Goal: Task Accomplishment & Management: Manage account settings

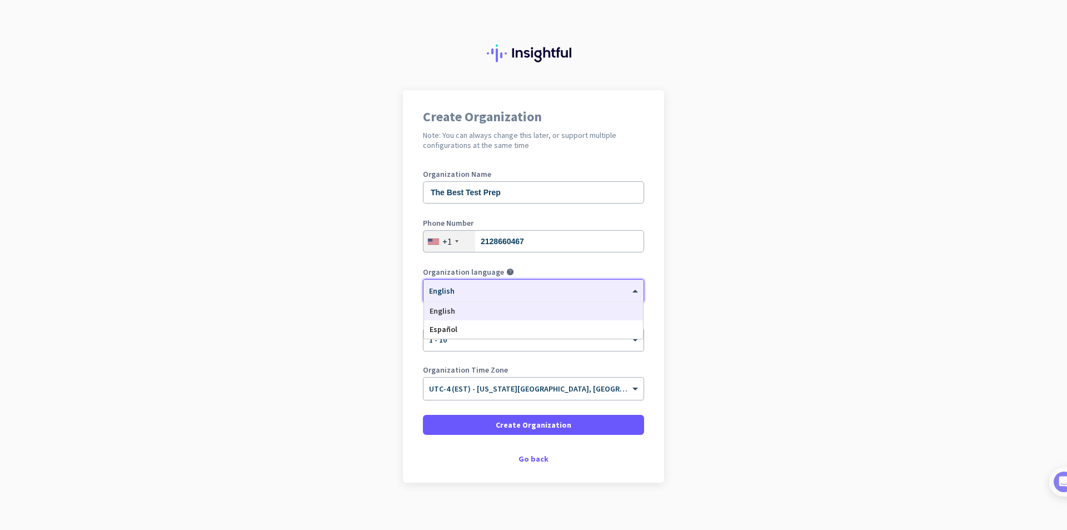
click at [502, 296] on div "× English" at bounding box center [534, 291] width 220 height 22
click at [489, 290] on div at bounding box center [534, 286] width 220 height 9
click at [521, 395] on div "× UTC-4 (EST) - New York City, Brooklyn, Queens, Philadelphia" at bounding box center [534, 389] width 220 height 22
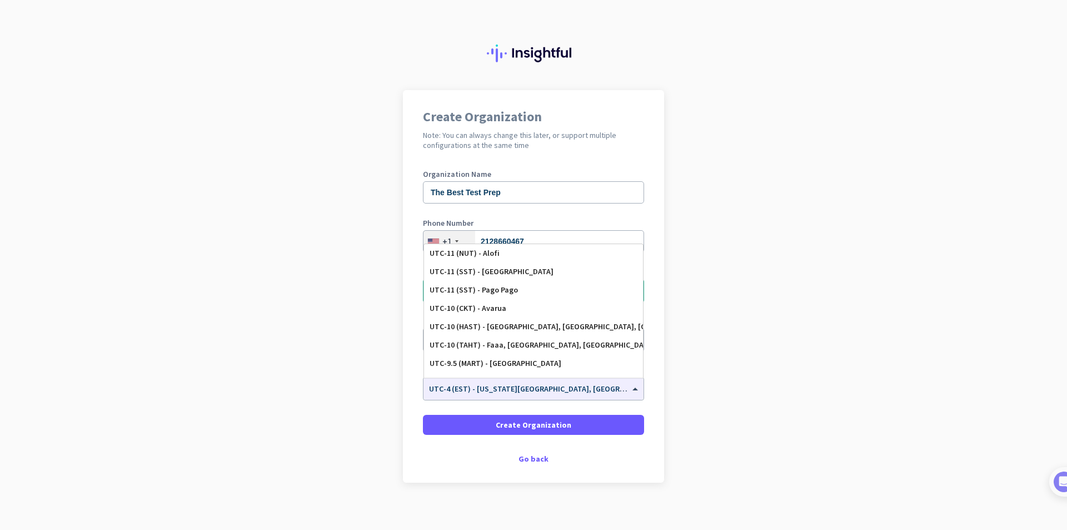
click at [882, 221] on app-onboarding-organization "Create Organization Note: You can always change this later, or support multiple…" at bounding box center [533, 314] width 1067 height 448
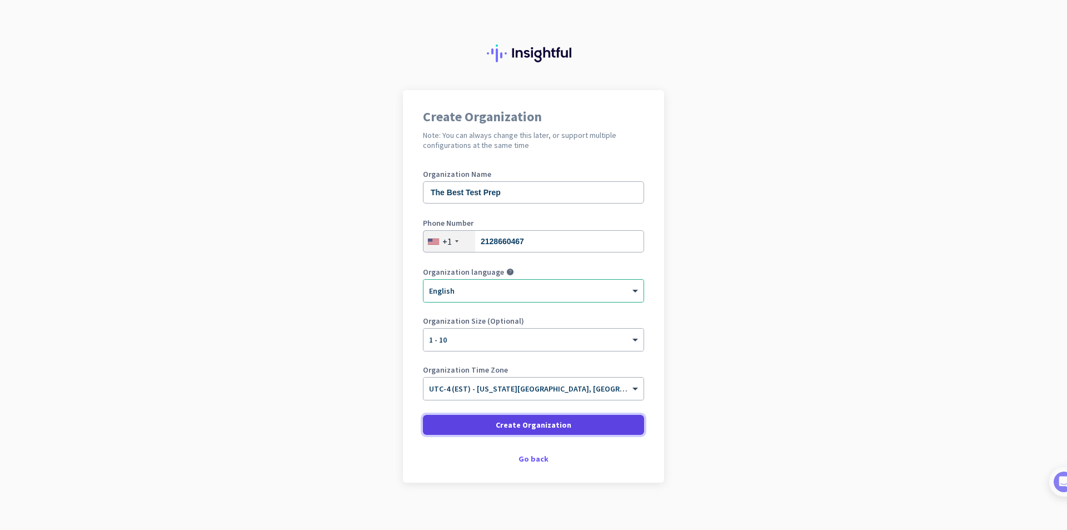
click at [545, 425] on span "Create Organization" at bounding box center [534, 424] width 76 height 11
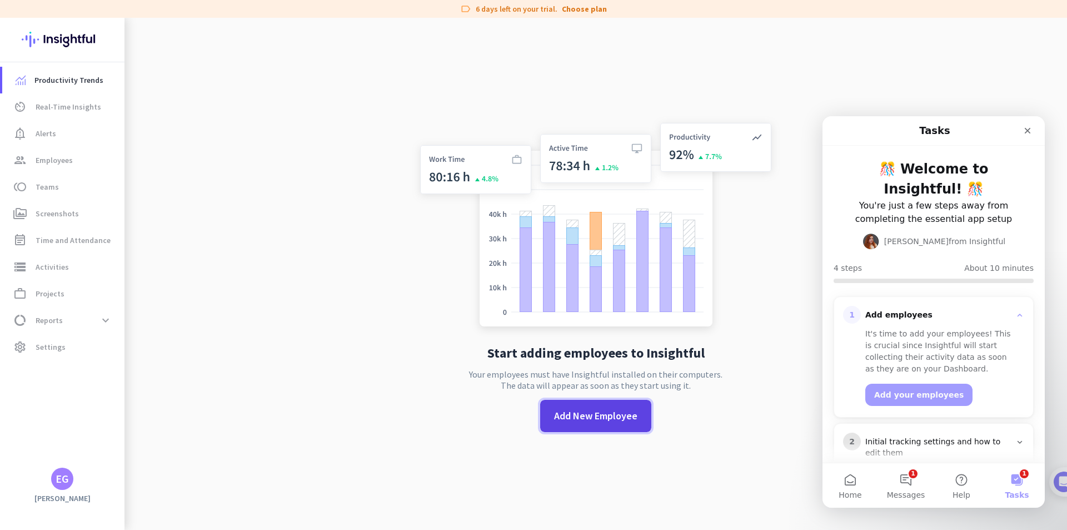
click at [594, 420] on span "Add New Employee" at bounding box center [595, 416] width 83 height 14
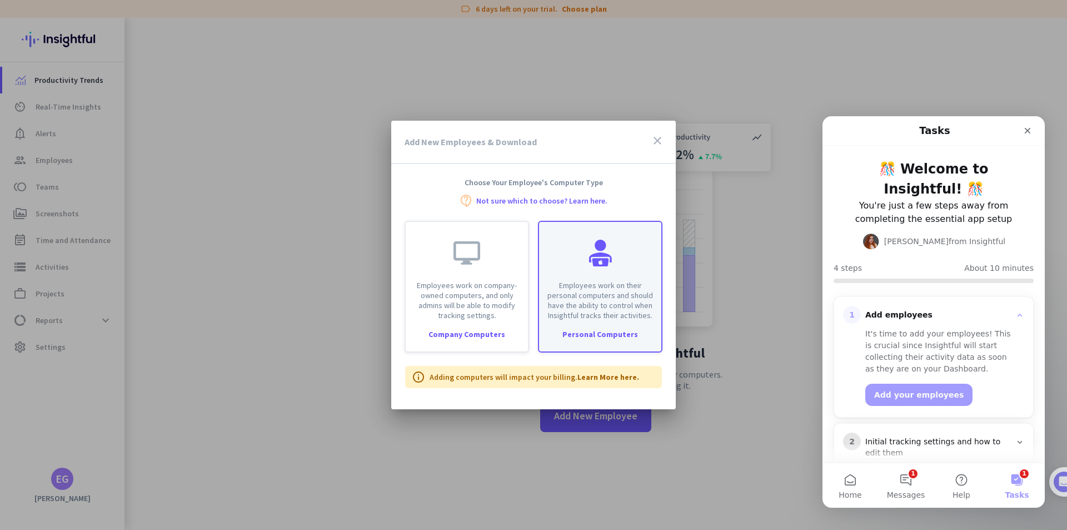
click at [610, 305] on p "Employees work on their personal computers and should have the ability to contr…" at bounding box center [600, 300] width 109 height 40
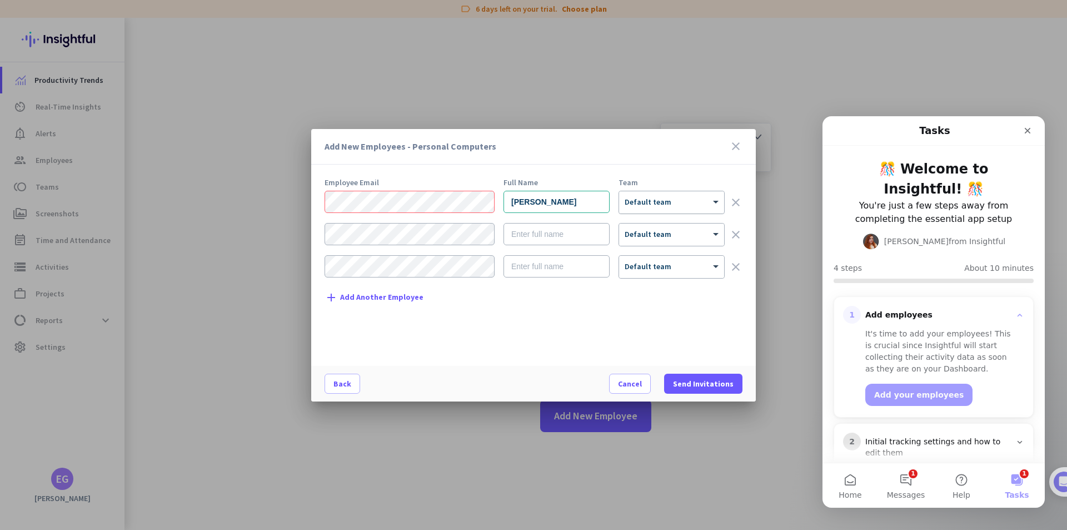
click at [679, 200] on div at bounding box center [671, 198] width 105 height 9
click at [641, 166] on div "Add New Employees - Personal Computers close Employee Email Full Name Team Damo…" at bounding box center [533, 265] width 445 height 272
click at [183, 186] on div "Add New Employees - Personal Computers close Employee Email Full Name Team Damo…" at bounding box center [533, 265] width 1067 height 530
click at [447, 193] on div "Damor × Default team clear" at bounding box center [534, 202] width 418 height 23
type input "Jitendra Damor"
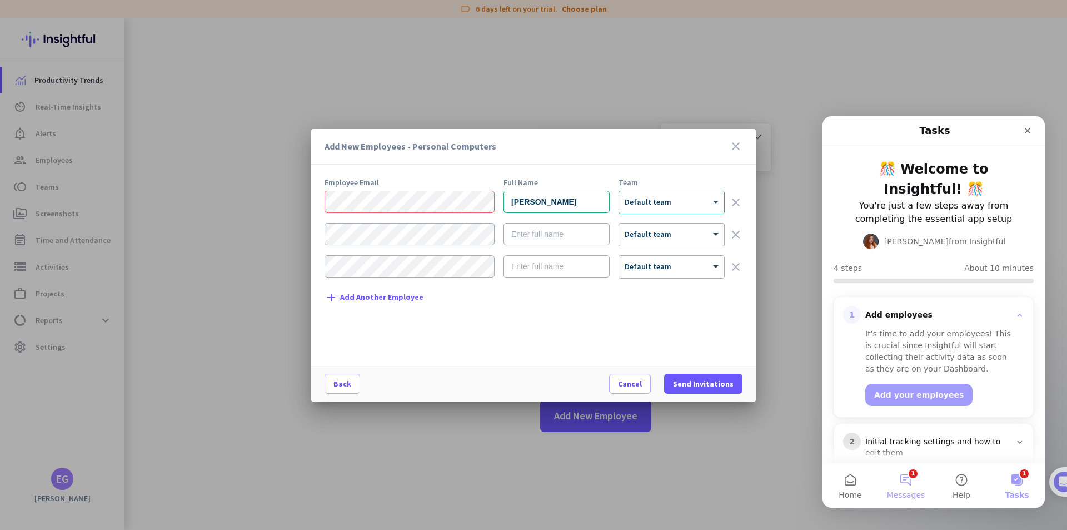
click at [913, 476] on button "1 Messages" at bounding box center [906, 485] width 56 height 44
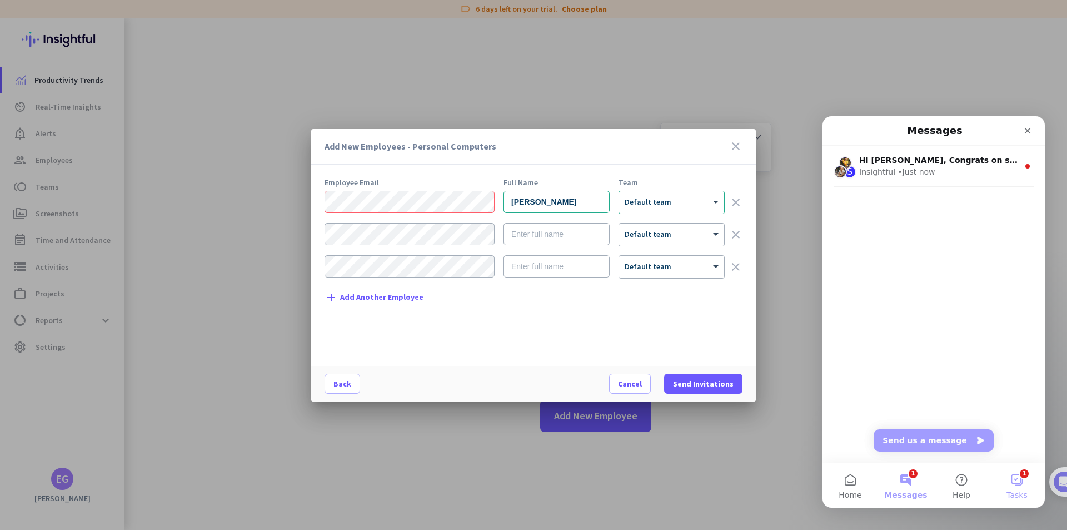
click at [999, 471] on button "1 Tasks" at bounding box center [1018, 485] width 56 height 44
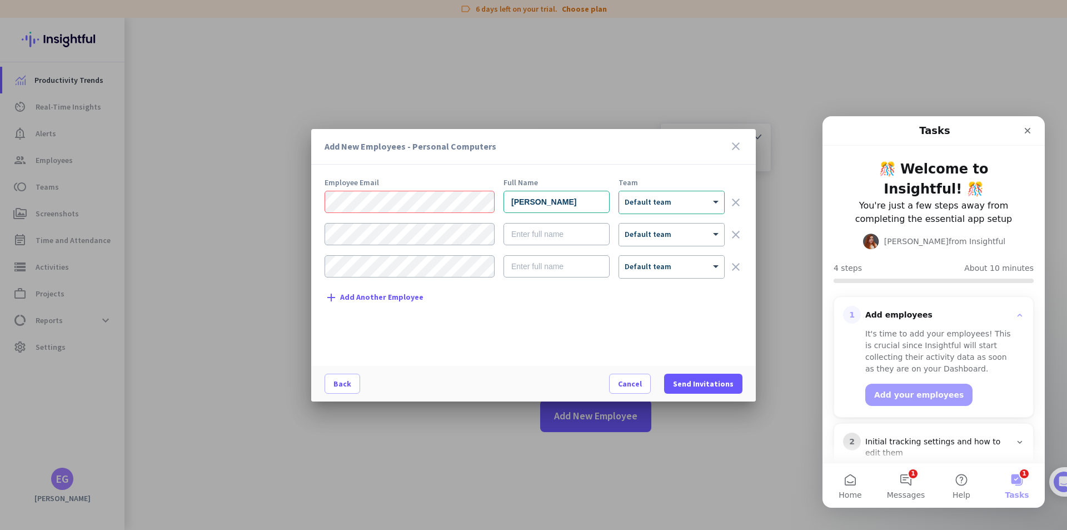
click at [1016, 475] on button "1 Tasks" at bounding box center [1018, 485] width 56 height 44
click at [1017, 479] on button "1 Tasks" at bounding box center [1018, 485] width 56 height 44
click at [59, 196] on div "Add New Employees - Personal Computers close Employee Email Full Name Team Jite…" at bounding box center [533, 265] width 1067 height 530
click at [708, 384] on span "Send Invitations" at bounding box center [703, 383] width 61 height 11
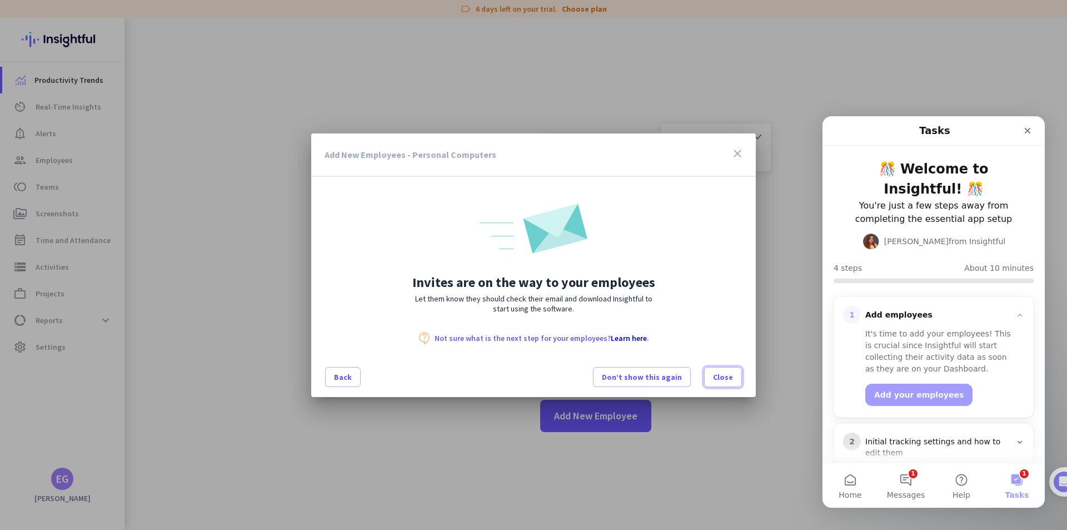
click at [729, 377] on span "Close" at bounding box center [723, 376] width 20 height 11
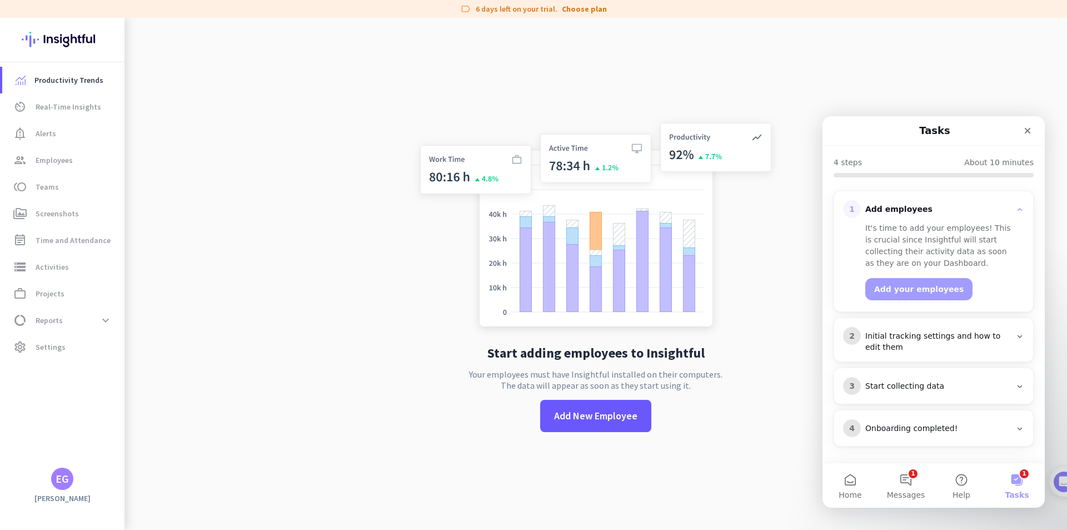
scroll to position [106, 0]
click at [1014, 344] on div "2 Initial tracking settings and how to edit them" at bounding box center [933, 339] width 181 height 26
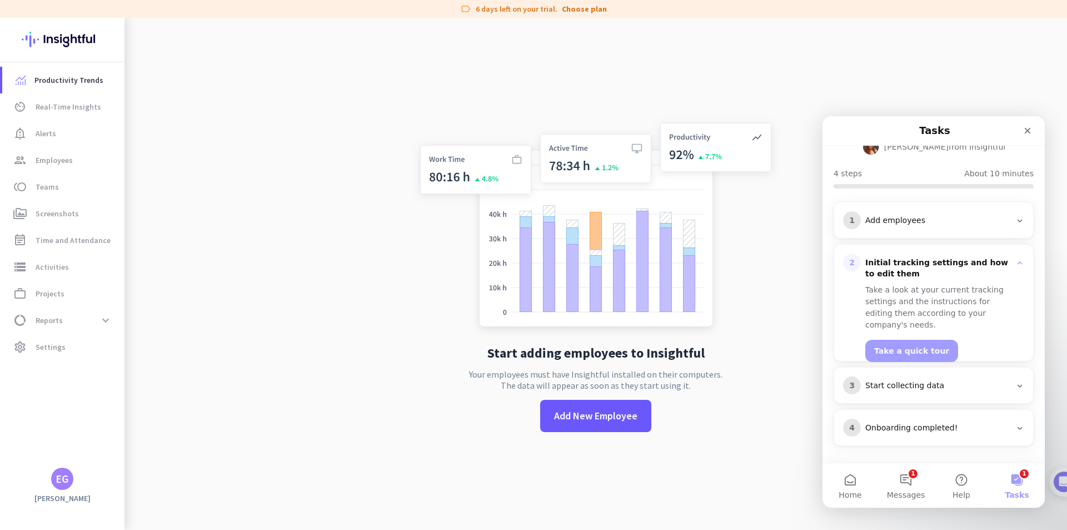
scroll to position [95, 0]
click at [900, 342] on button "Take a quick tour" at bounding box center [912, 351] width 93 height 22
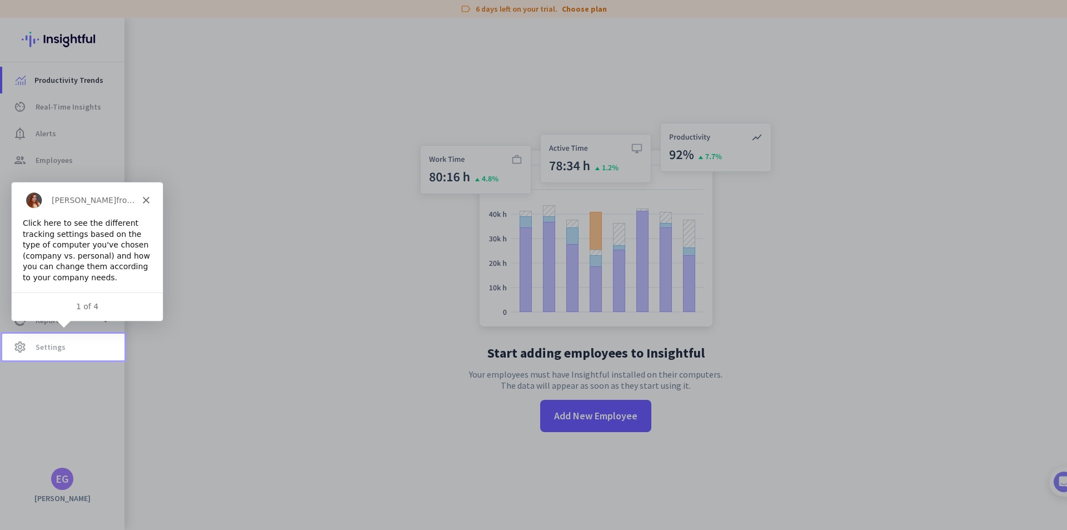
scroll to position [0, 0]
click at [50, 351] on span "Settings" at bounding box center [51, 346] width 30 height 13
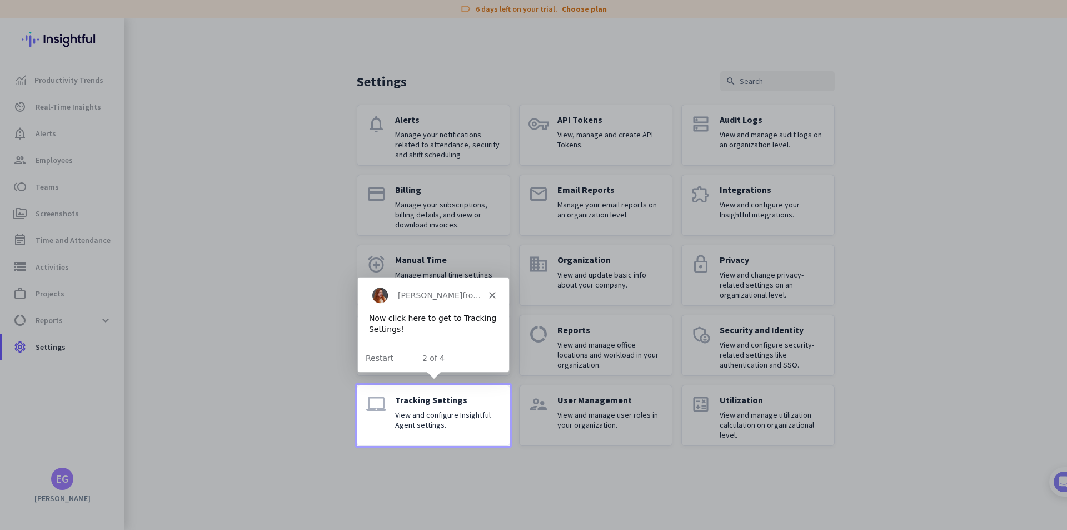
click at [413, 413] on p "View and configure Insightful Agent settings." at bounding box center [448, 420] width 106 height 20
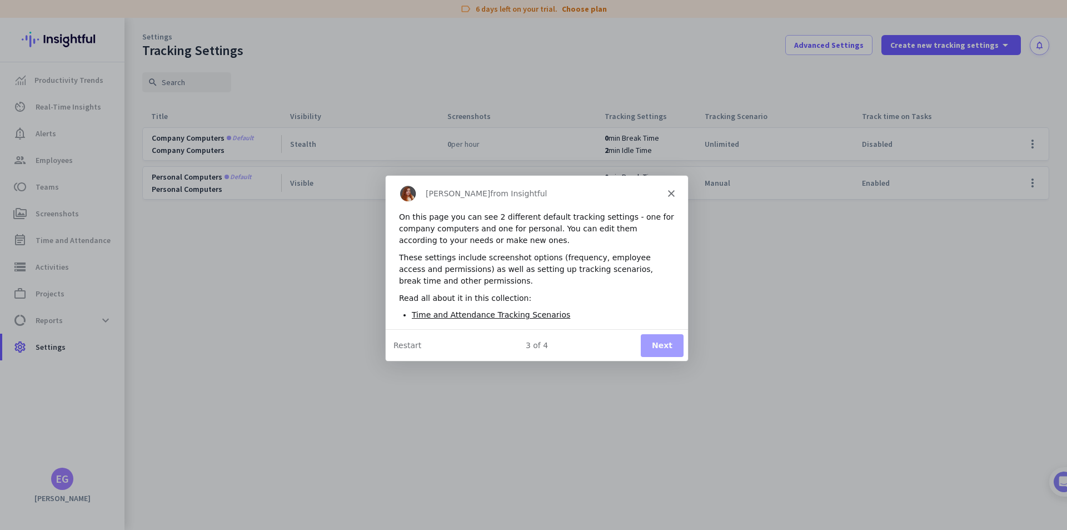
click at [660, 348] on button "Next" at bounding box center [661, 344] width 43 height 23
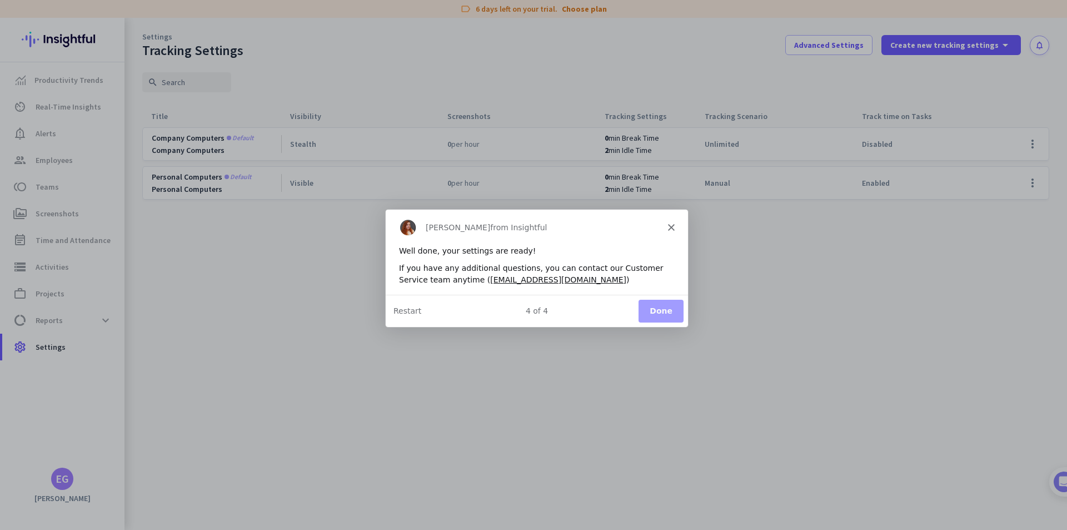
click at [664, 314] on button "Done" at bounding box center [660, 310] width 45 height 23
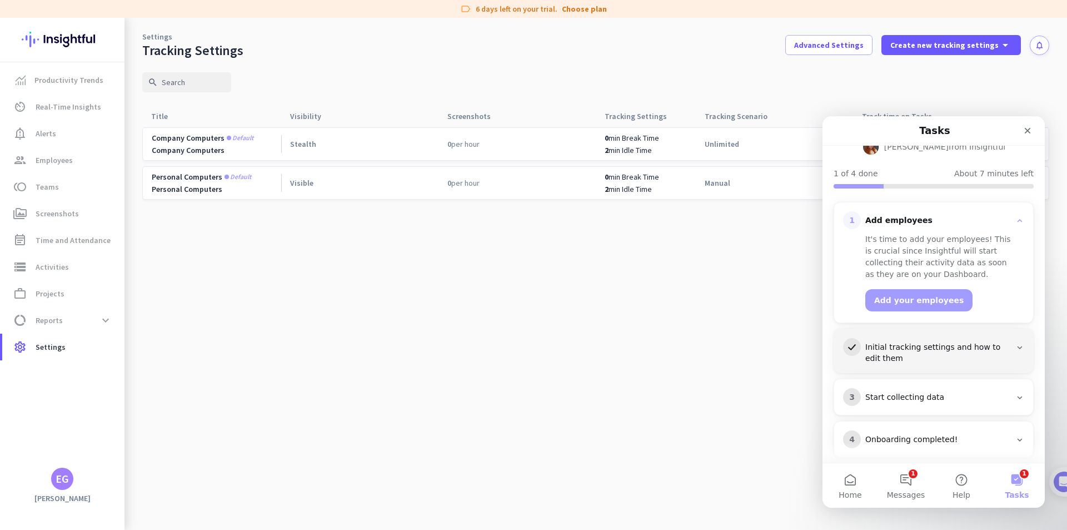
scroll to position [106, 0]
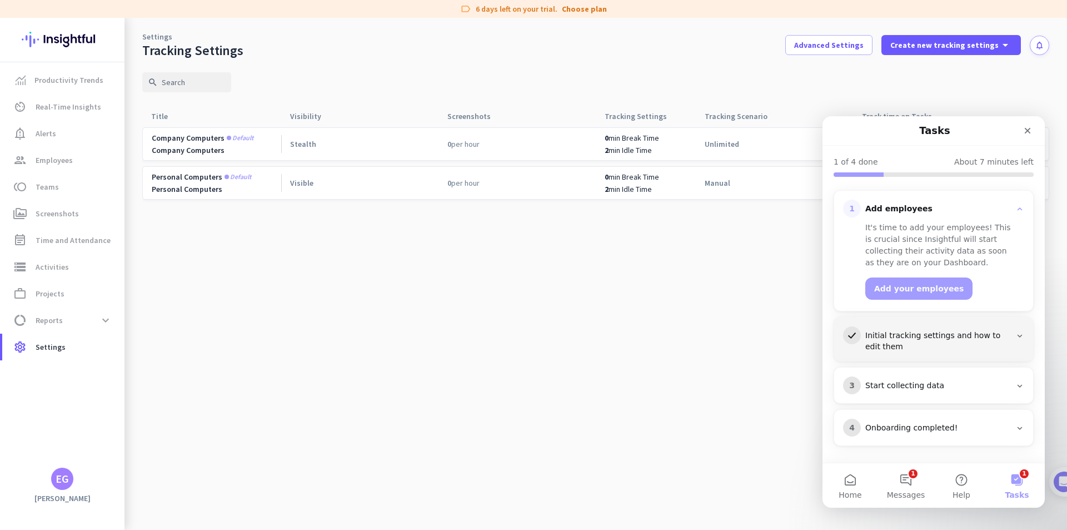
click at [1016, 334] on icon "Intercom messenger" at bounding box center [1020, 335] width 9 height 9
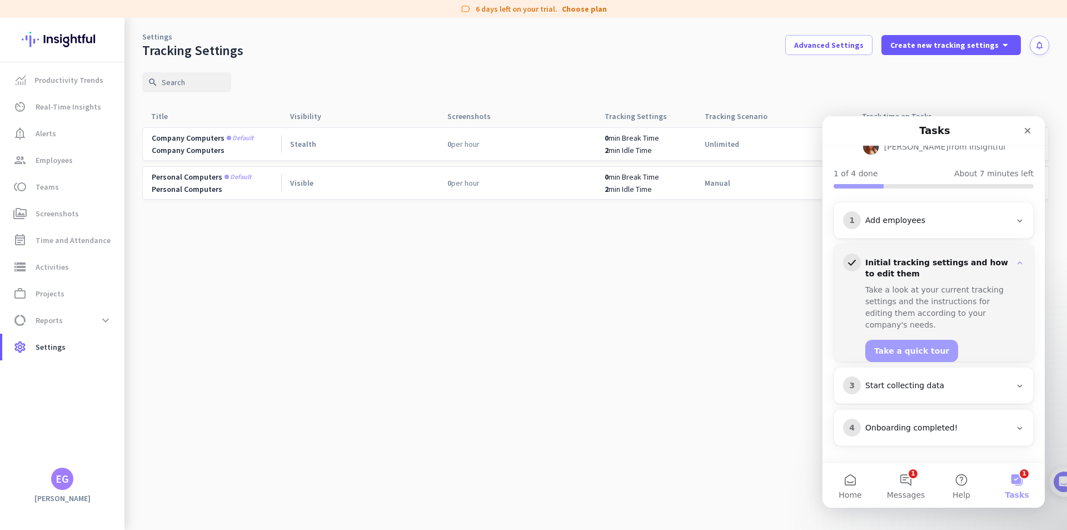
scroll to position [95, 0]
click at [44, 345] on span "Settings" at bounding box center [51, 346] width 30 height 13
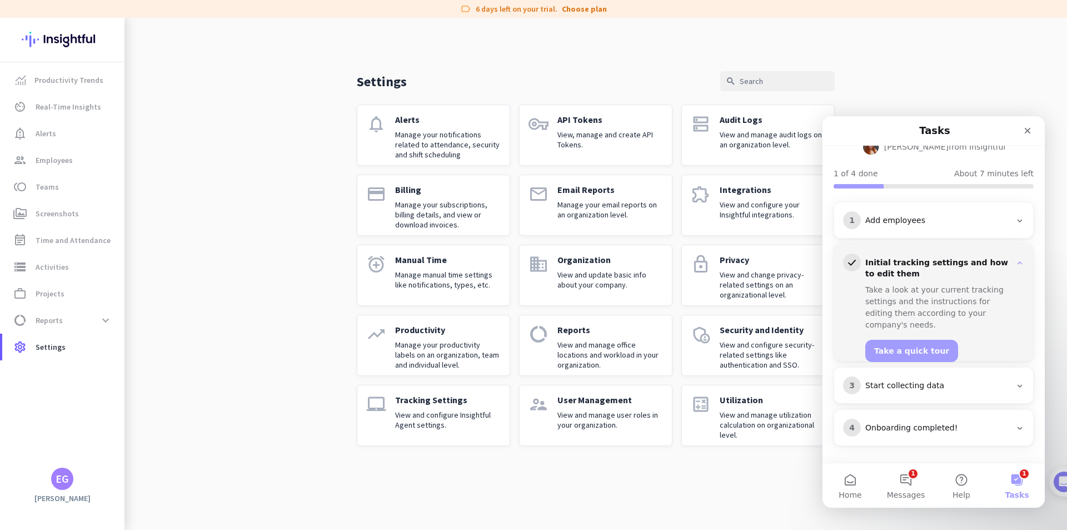
click at [455, 415] on p "View and configure Insightful Agent settings." at bounding box center [448, 420] width 106 height 20
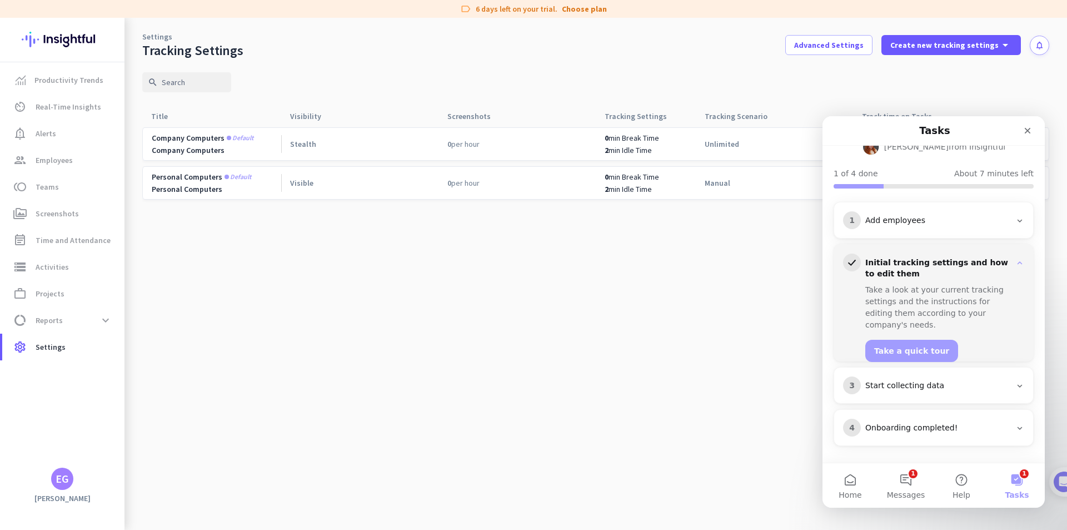
click at [662, 284] on cdk-virtual-scroll-viewport "Company computers Default Company Computers Stealth 0 per hour 0 min Break Time…" at bounding box center [595, 328] width 907 height 403
click at [297, 185] on span "Visible" at bounding box center [301, 183] width 23 height 10
click at [999, 377] on div "3 Start collecting data" at bounding box center [933, 385] width 181 height 18
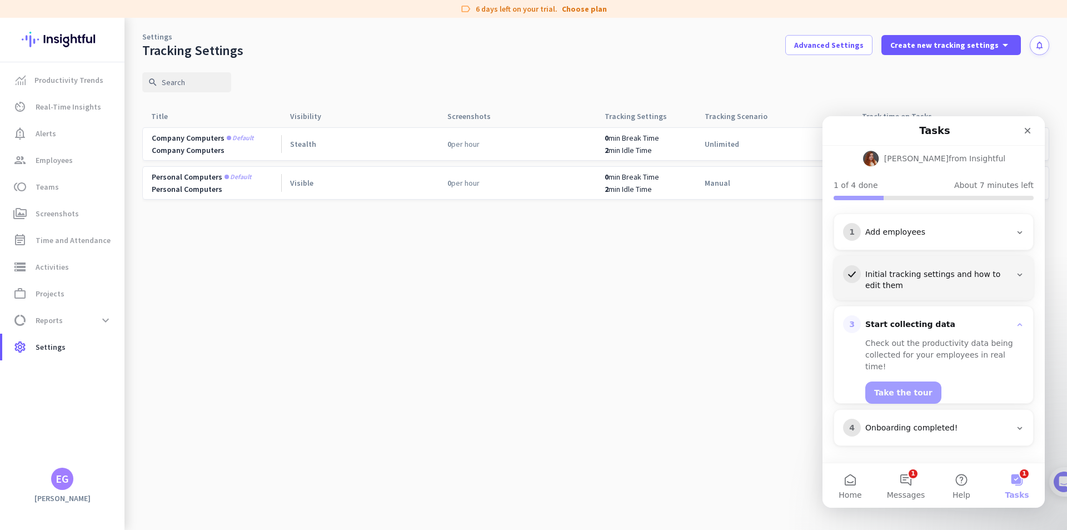
scroll to position [83, 0]
click at [902, 381] on button "Take the tour" at bounding box center [904, 392] width 76 height 22
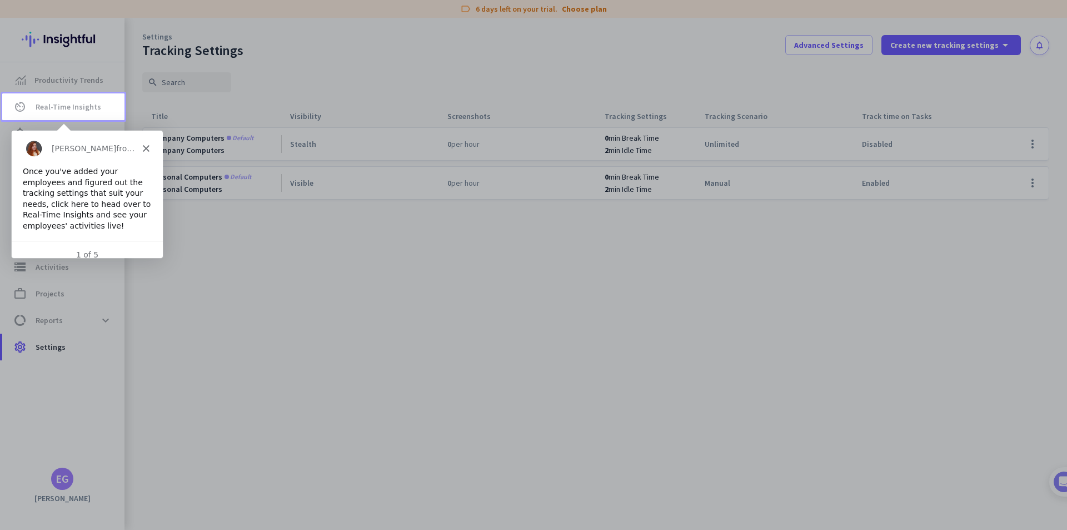
scroll to position [0, 0]
click at [97, 158] on div "Tamara from Insightful" at bounding box center [86, 148] width 151 height 36
drag, startPoint x: 96, startPoint y: 181, endPoint x: 134, endPoint y: 144, distance: 53.1
click at [98, 179] on div "Once you've added your employees and figured out the tracking settings that sui…" at bounding box center [86, 199] width 129 height 66
click at [146, 147] on polygon "Close" at bounding box center [145, 148] width 7 height 7
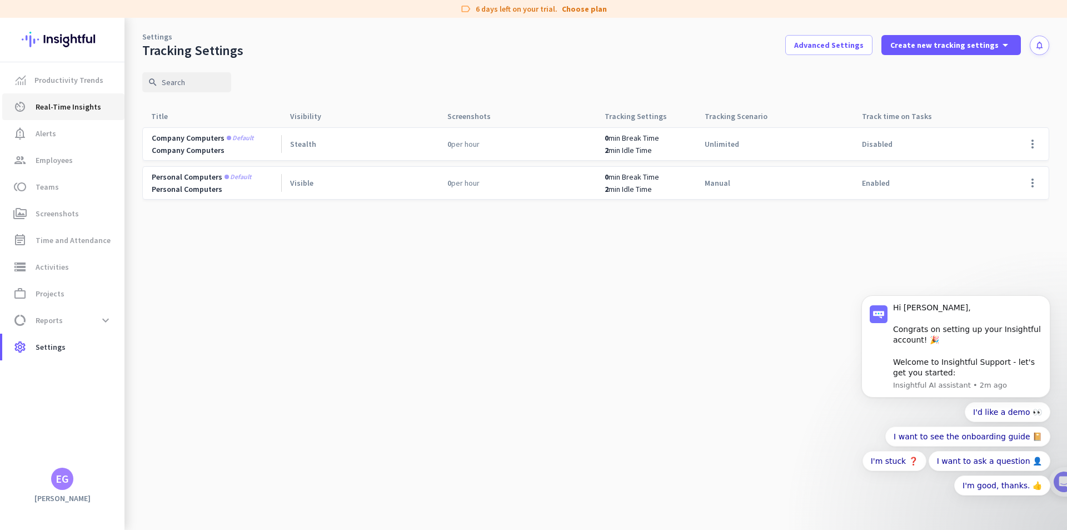
click at [77, 106] on span "Real-Time Insights" at bounding box center [69, 106] width 66 height 13
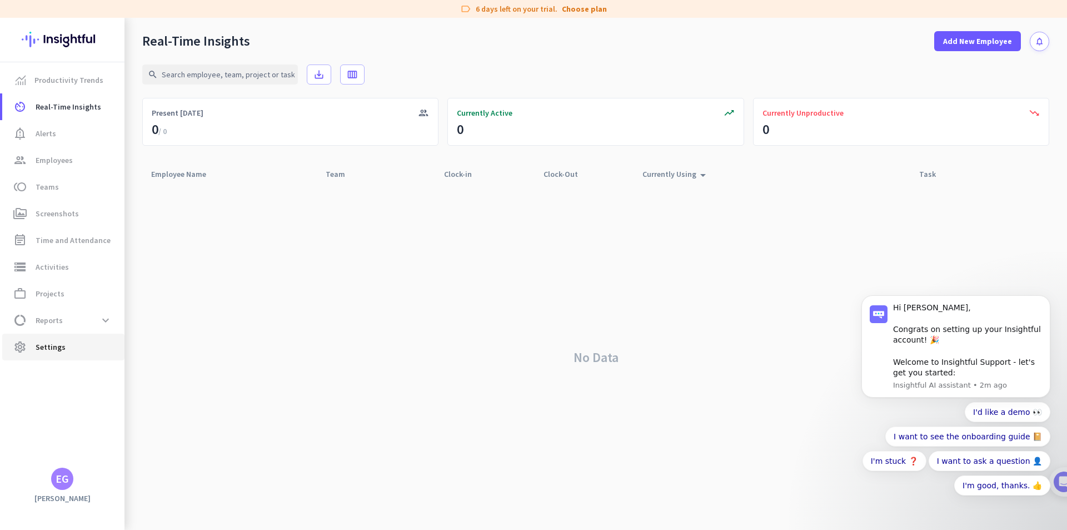
click at [42, 351] on span "Settings" at bounding box center [51, 346] width 30 height 13
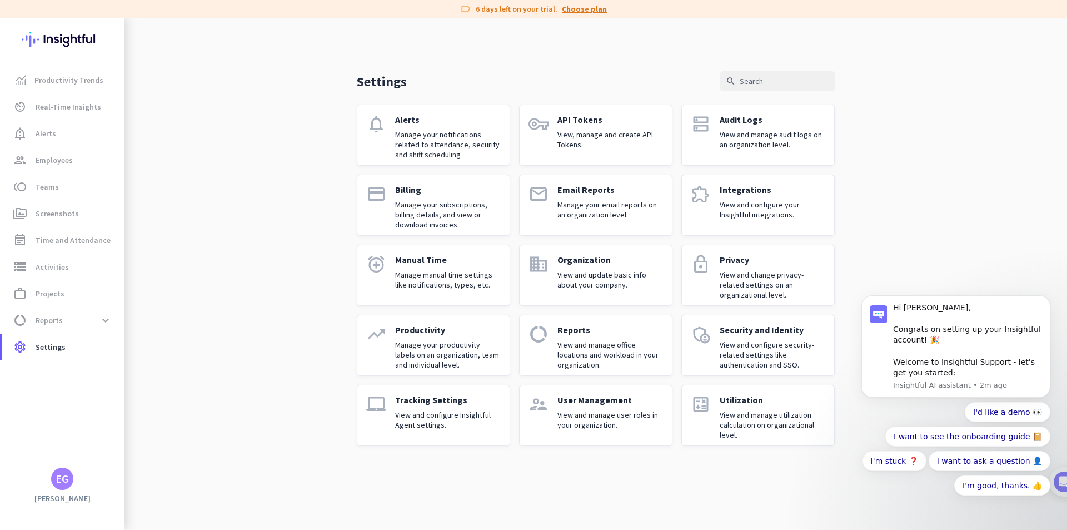
click at [585, 11] on link "Choose plan" at bounding box center [584, 8] width 45 height 11
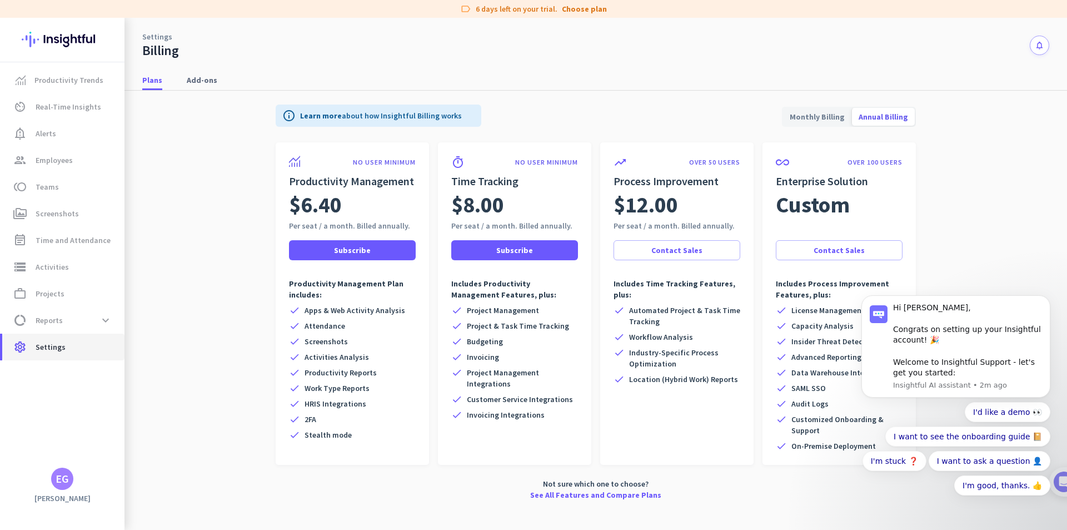
click at [48, 346] on span "Settings" at bounding box center [51, 346] width 30 height 13
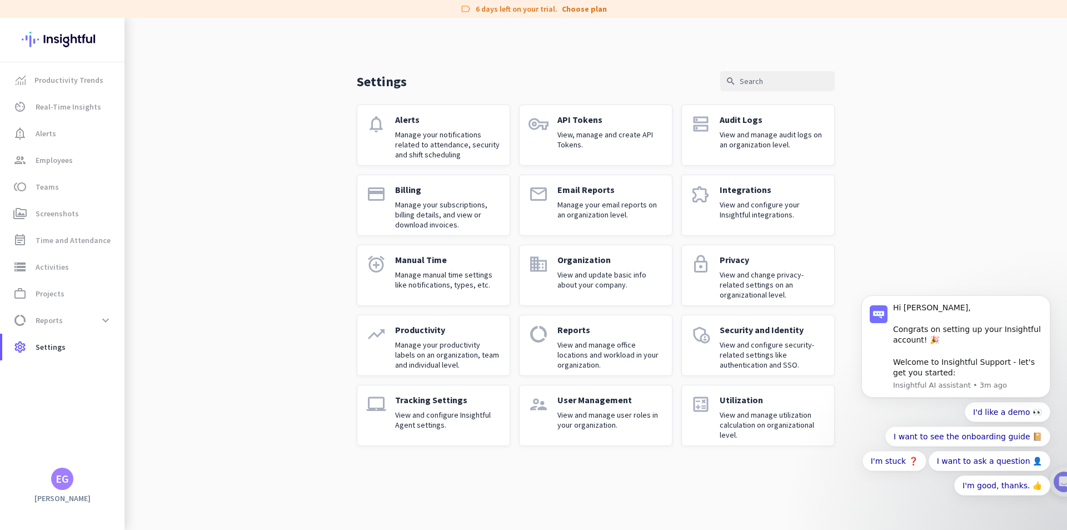
click at [62, 476] on div "EG" at bounding box center [62, 478] width 13 height 11
click at [202, 325] on div at bounding box center [533, 265] width 1067 height 530
click at [436, 411] on p "View and configure Insightful Agent settings." at bounding box center [448, 420] width 106 height 20
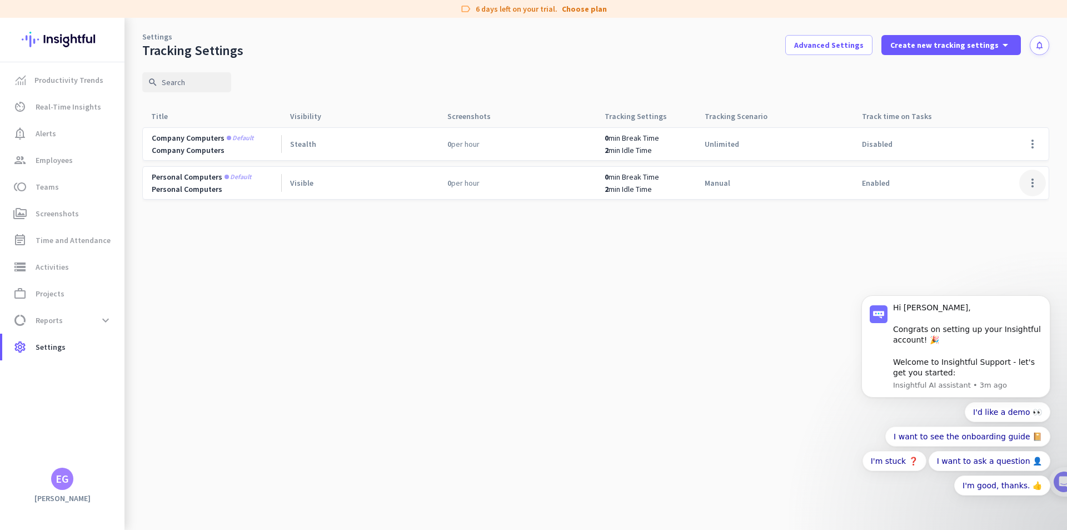
click at [1029, 180] on span at bounding box center [1033, 183] width 27 height 27
click at [996, 202] on body "Hi Eric, Congrats on setting up your Insightful account! 🎉 Welcome to Insightfu…" at bounding box center [956, 355] width 213 height 330
click at [996, 206] on body "Hi Eric, Congrats on setting up your Insightful account! 🎉 Welcome to Insightfu…" at bounding box center [956, 355] width 213 height 330
click at [912, 227] on body "Hi Eric, Congrats on setting up your Insightful account! 🎉 Welcome to Insightfu…" at bounding box center [956, 355] width 213 height 330
click at [1006, 205] on body "Hi Eric, Congrats on setting up your Insightful account! 🎉 Welcome to Insightfu…" at bounding box center [956, 355] width 213 height 330
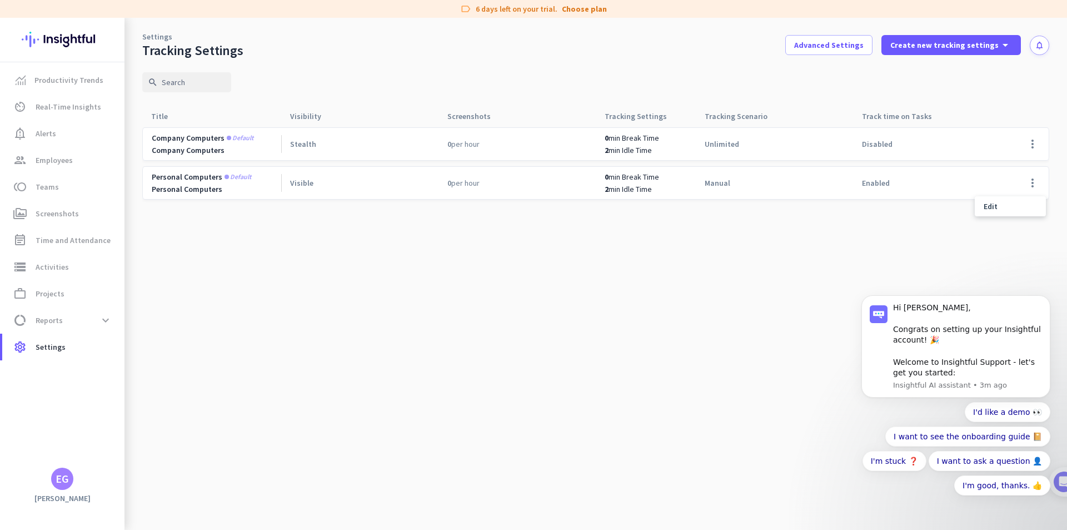
drag, startPoint x: 242, startPoint y: 257, endPoint x: 235, endPoint y: 254, distance: 7.7
click at [242, 257] on div at bounding box center [533, 265] width 1067 height 530
click at [1032, 182] on span at bounding box center [1033, 183] width 27 height 27
click at [995, 208] on body "Hi Eric, Congrats on setting up your Insightful account! 🎉 Welcome to Insightfu…" at bounding box center [956, 355] width 213 height 330
click at [999, 254] on body "Hi Eric, Congrats on setting up your Insightful account! 🎉 Welcome to Insightfu…" at bounding box center [956, 355] width 213 height 330
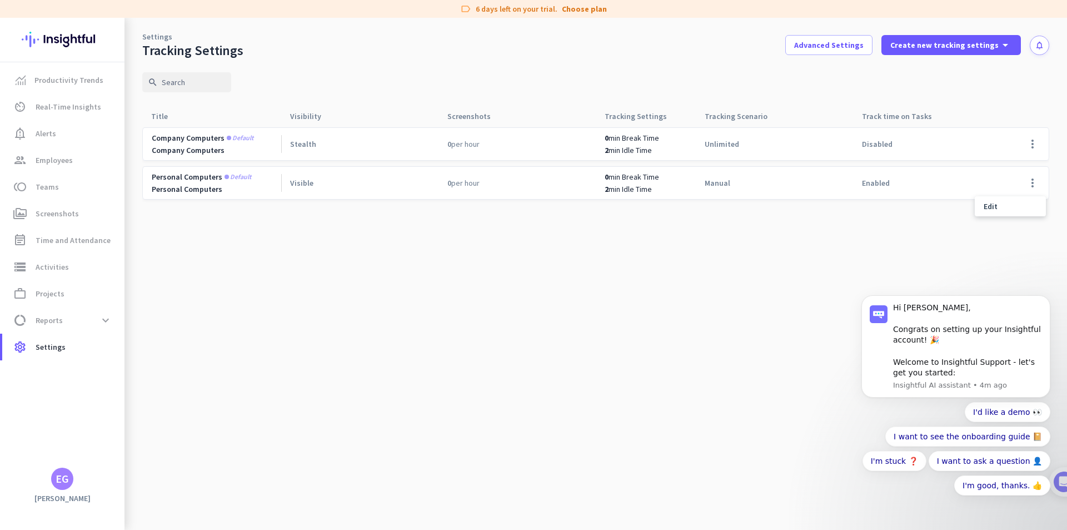
drag, startPoint x: 476, startPoint y: 335, endPoint x: 817, endPoint y: 310, distance: 342.3
click at [478, 335] on div at bounding box center [533, 265] width 1067 height 530
click at [1041, 302] on button "Dismiss notification" at bounding box center [1047, 298] width 14 height 14
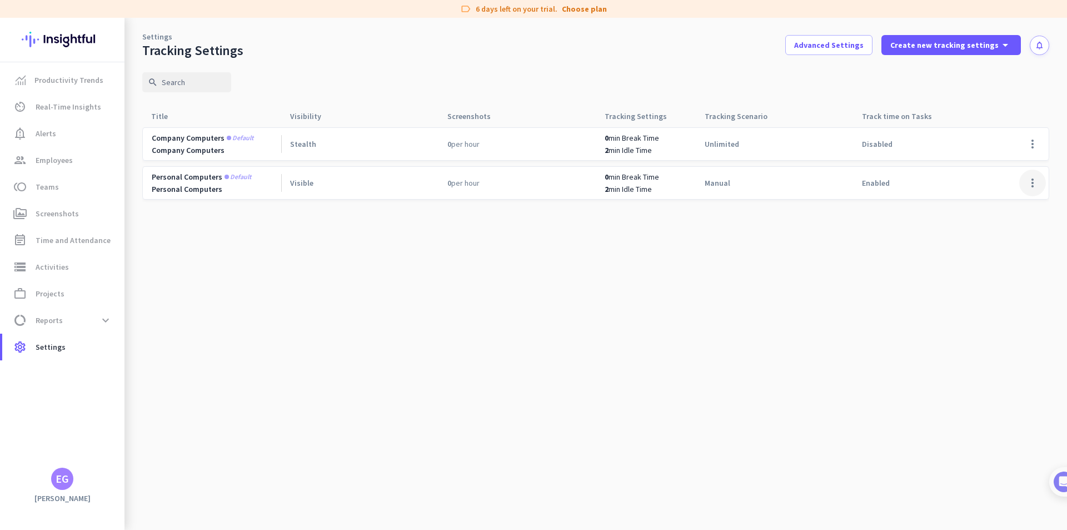
click at [1034, 178] on span at bounding box center [1033, 183] width 27 height 27
click at [992, 206] on span "Edit" at bounding box center [991, 206] width 14 height 10
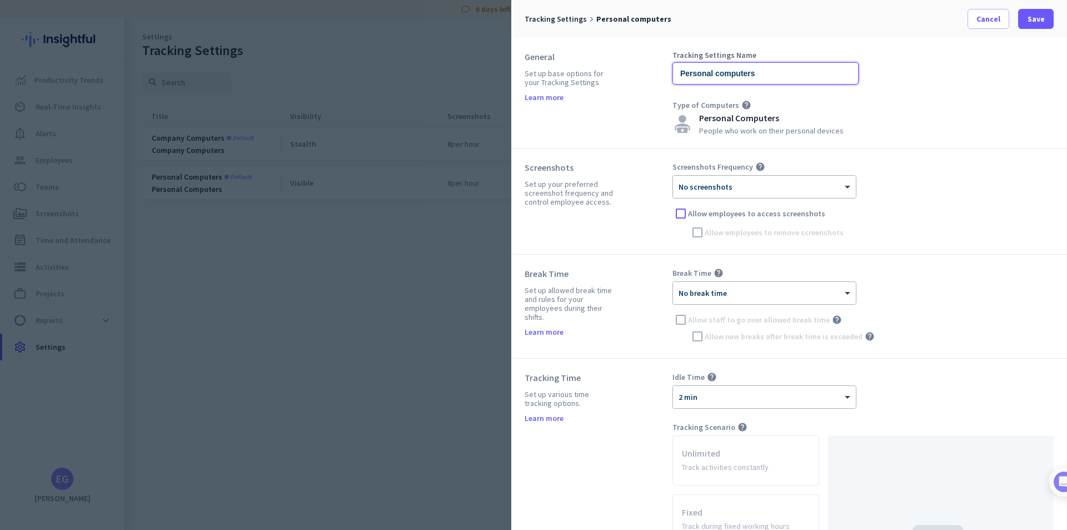
click at [798, 71] on input "Personal computers" at bounding box center [766, 73] width 186 height 22
click at [962, 117] on div "Tracking Settings Name Personal computers Type of Computers help Personal Compu…" at bounding box center [863, 92] width 381 height 83
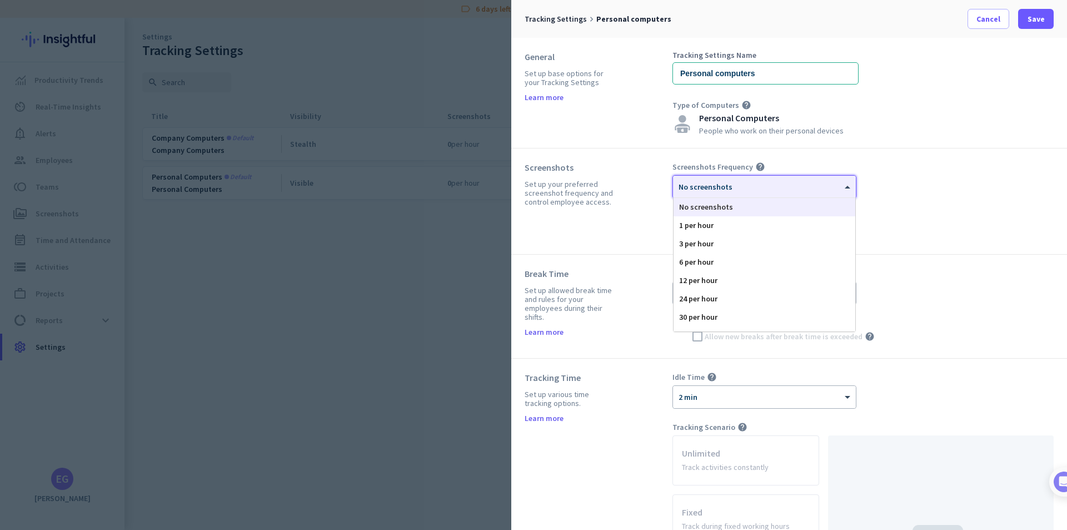
click at [810, 190] on div "× No screenshots" at bounding box center [757, 186] width 169 height 9
click at [774, 322] on div "120 per hour" at bounding box center [765, 322] width 182 height 18
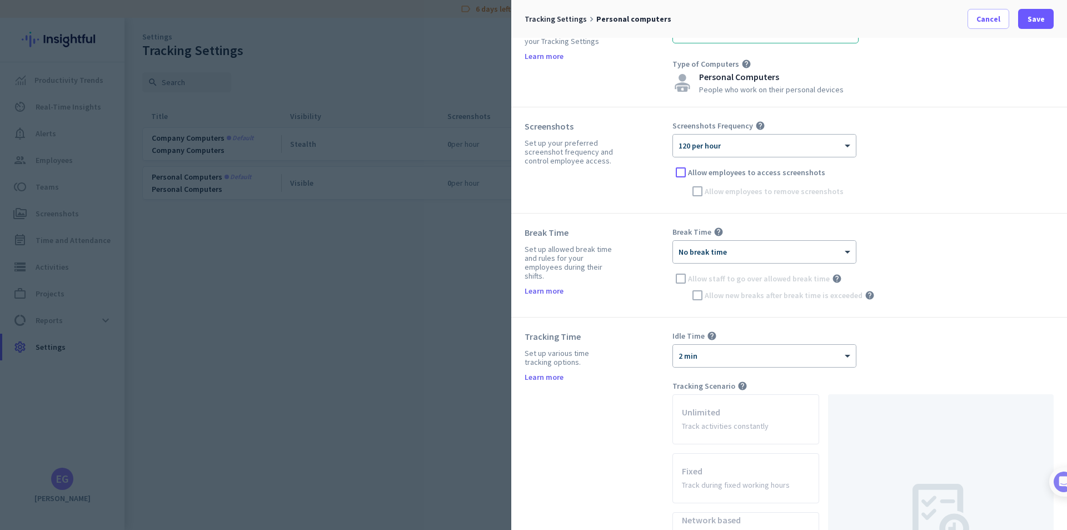
scroll to position [43, 0]
click at [713, 247] on div at bounding box center [764, 245] width 183 height 9
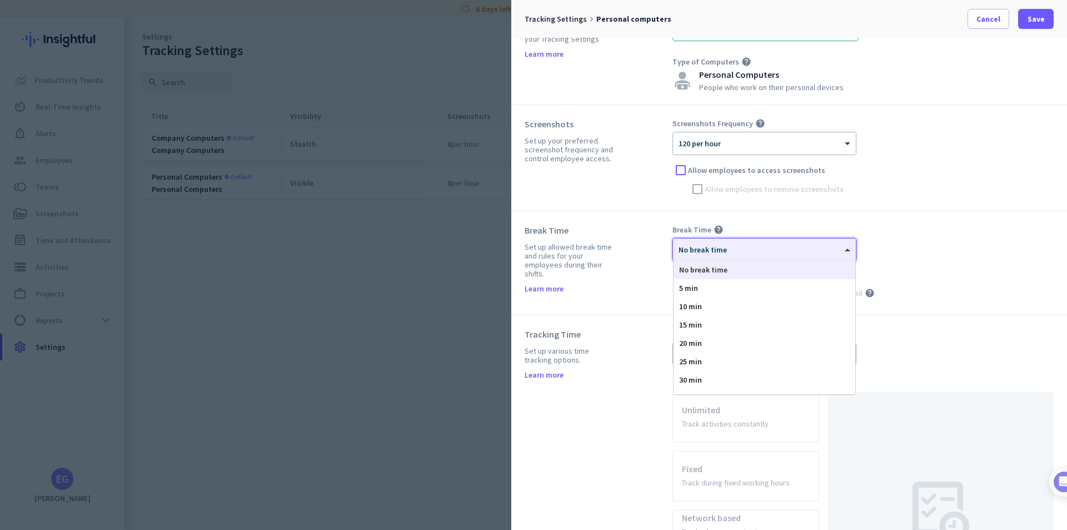
click at [885, 193] on div "Screenshots Frequency help × 120 per hour Allow employees to access screenshots…" at bounding box center [863, 157] width 381 height 79
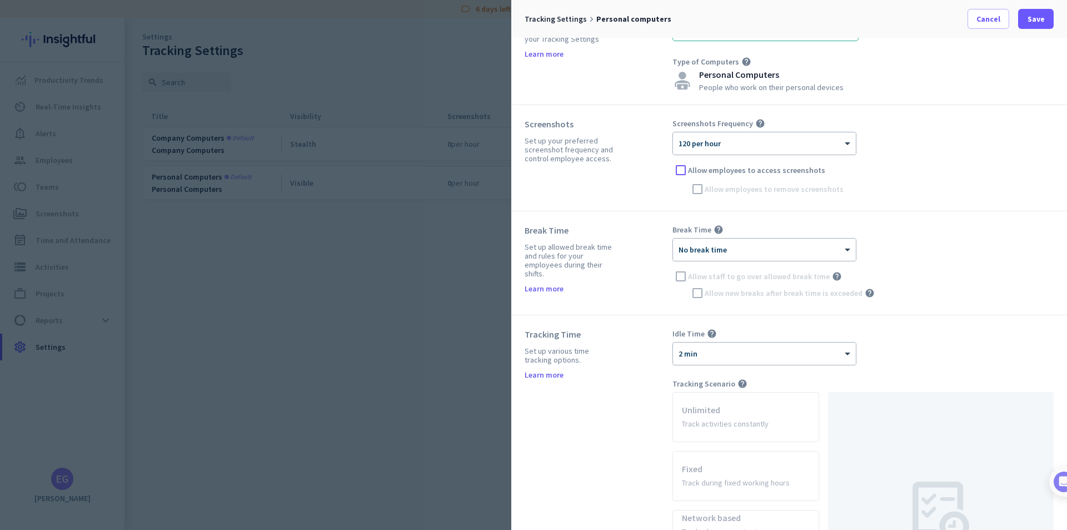
click at [708, 237] on div "Break Time help × No break time Allow staff to go over allowed break time help …" at bounding box center [863, 263] width 381 height 77
click at [714, 251] on span "No break time" at bounding box center [703, 250] width 48 height 10
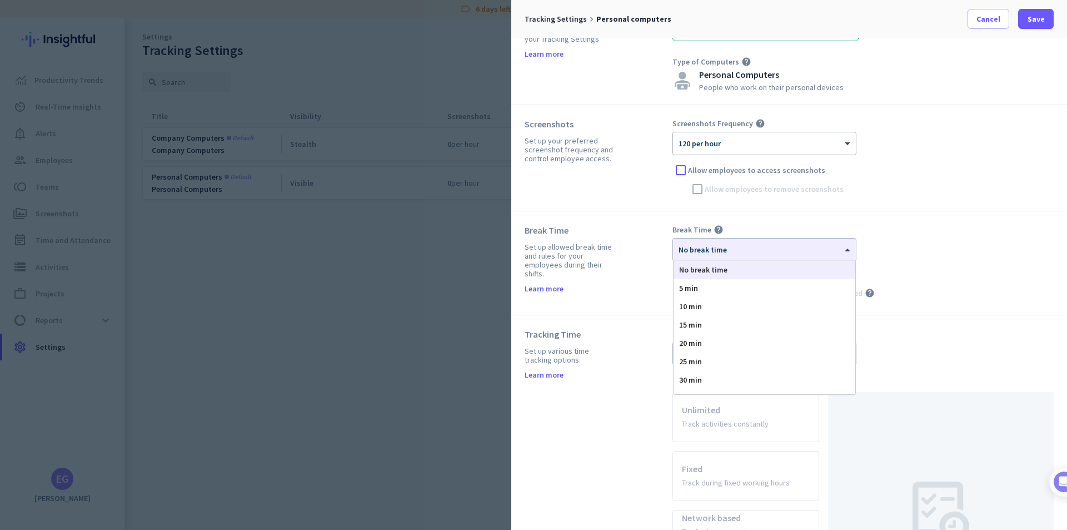
click at [965, 138] on div "Screenshots Frequency help × 120 per hour Allow employees to access screenshots…" at bounding box center [863, 157] width 381 height 79
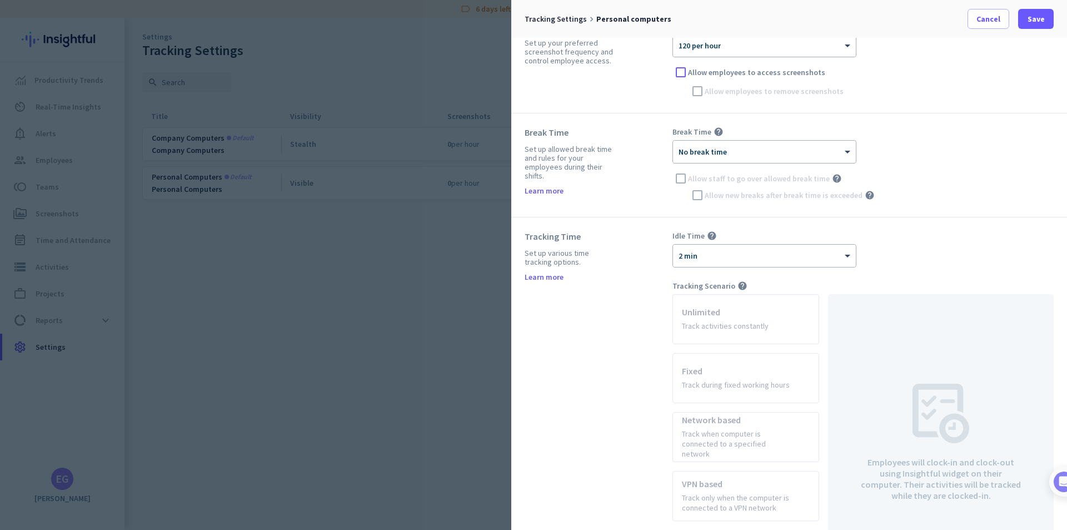
scroll to position [155, 0]
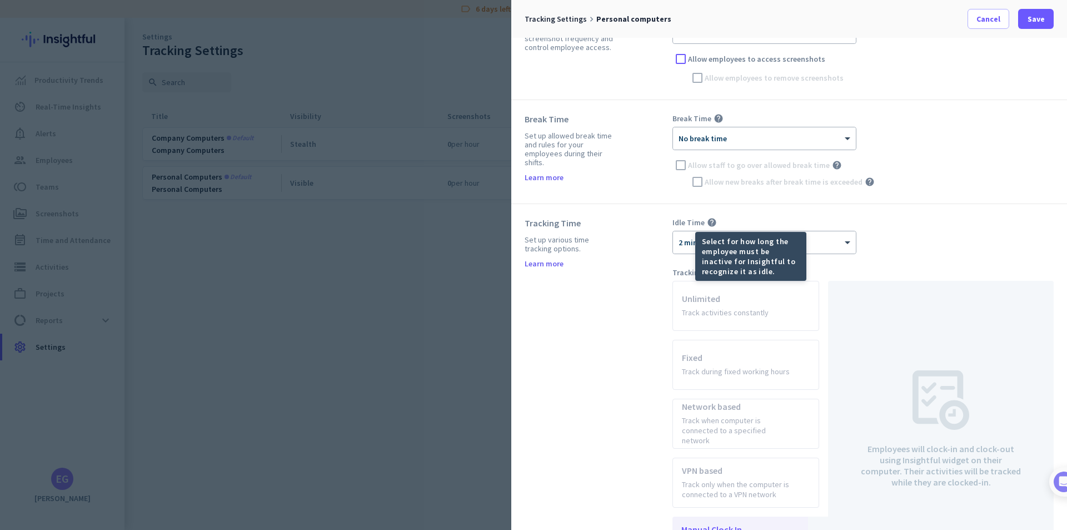
click at [712, 221] on icon "help" at bounding box center [712, 222] width 10 height 10
drag, startPoint x: 848, startPoint y: 286, endPoint x: 844, endPoint y: 266, distance: 20.5
click at [848, 282] on div "Employees will clock-in and clock-out using Insightful widget on their computer…" at bounding box center [941, 429] width 226 height 296
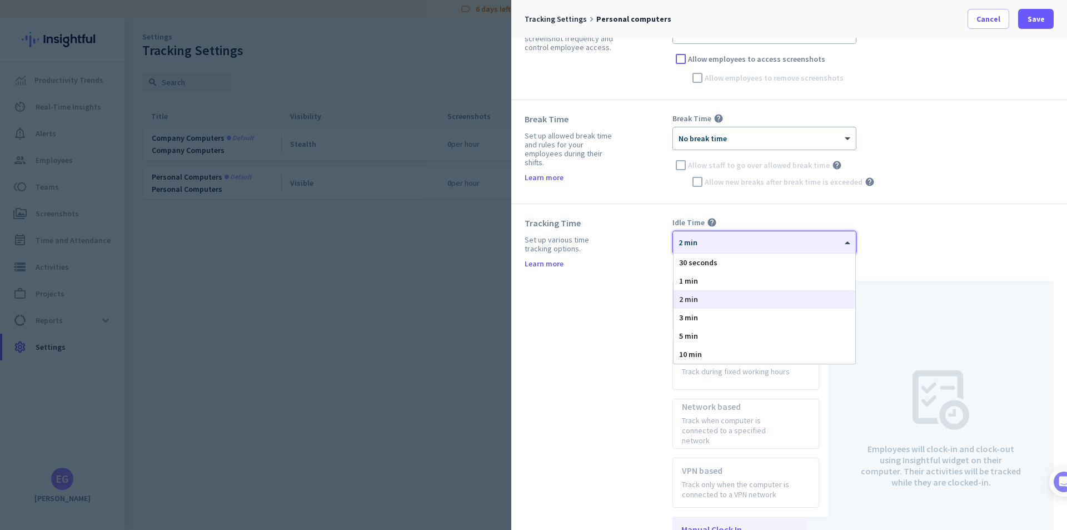
click at [846, 244] on span at bounding box center [849, 242] width 14 height 9
click at [692, 259] on span "30 seconds" at bounding box center [698, 262] width 38 height 10
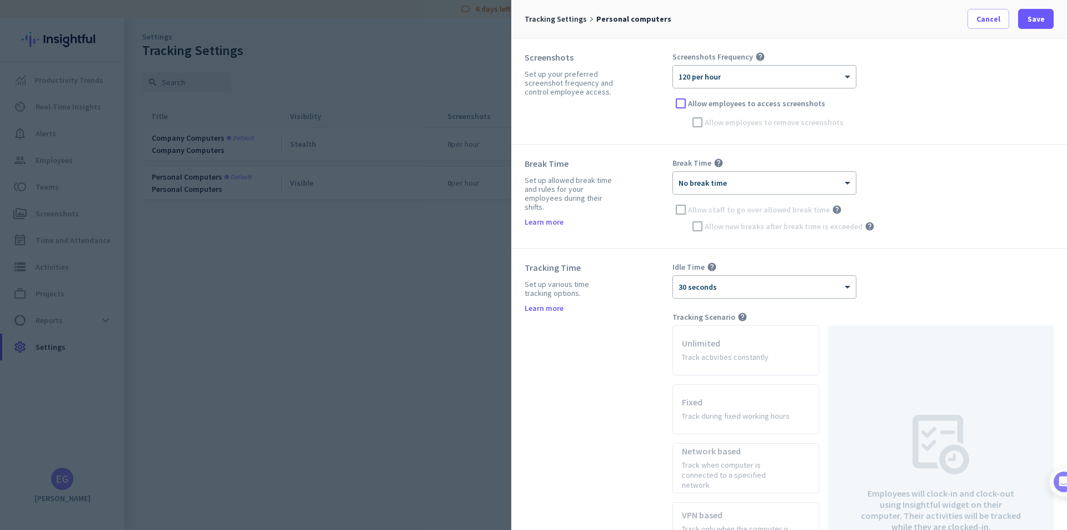
scroll to position [97, 0]
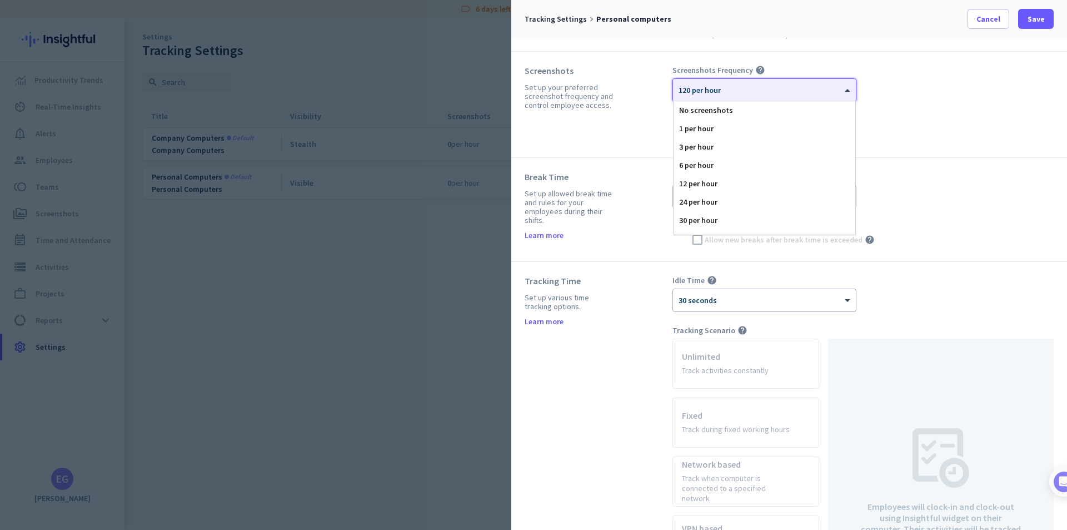
click at [846, 88] on span at bounding box center [849, 90] width 14 height 9
drag, startPoint x: 964, startPoint y: 96, endPoint x: 978, endPoint y: 95, distance: 14.5
click at [964, 96] on div "Screenshots Frequency help × 120 per hour No screenshots 1 per hour 3 per hour …" at bounding box center [863, 104] width 381 height 79
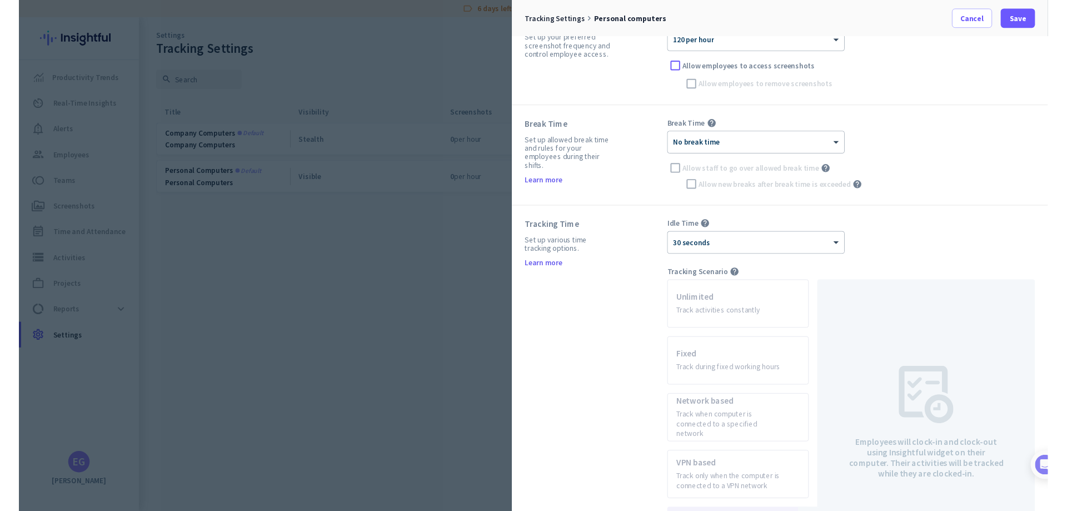
scroll to position [0, 0]
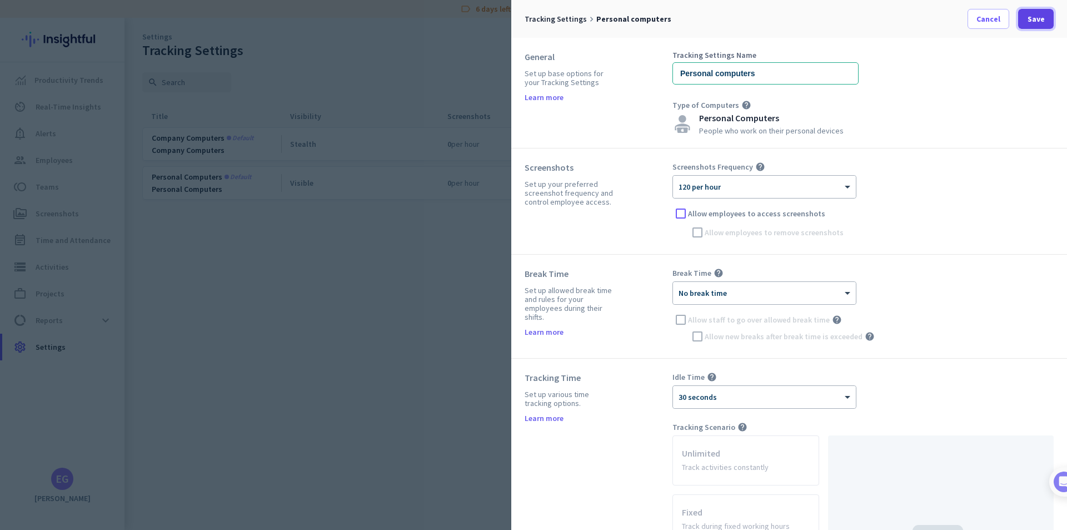
click at [1035, 18] on span "Save" at bounding box center [1036, 18] width 17 height 11
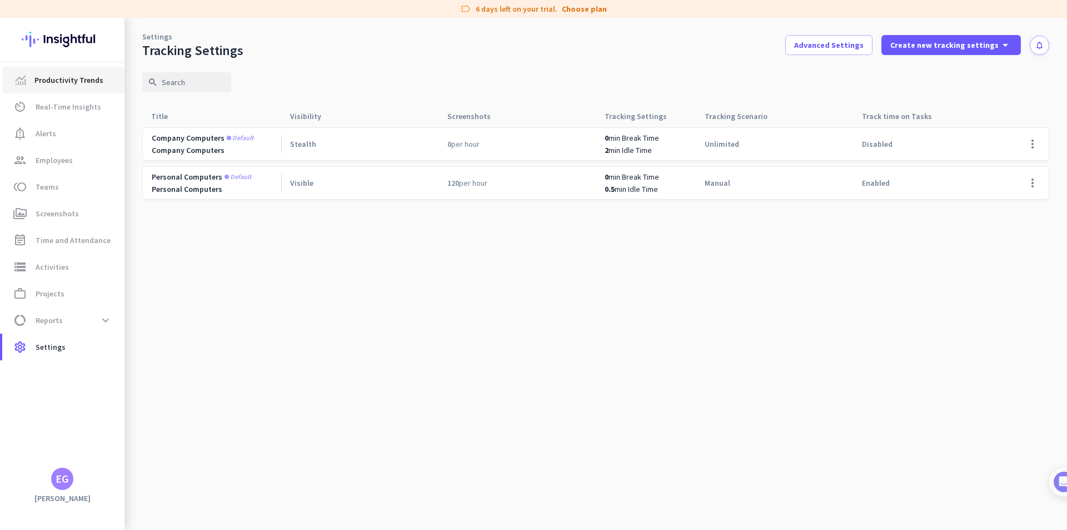
click at [54, 75] on span "Productivity Trends" at bounding box center [68, 79] width 69 height 13
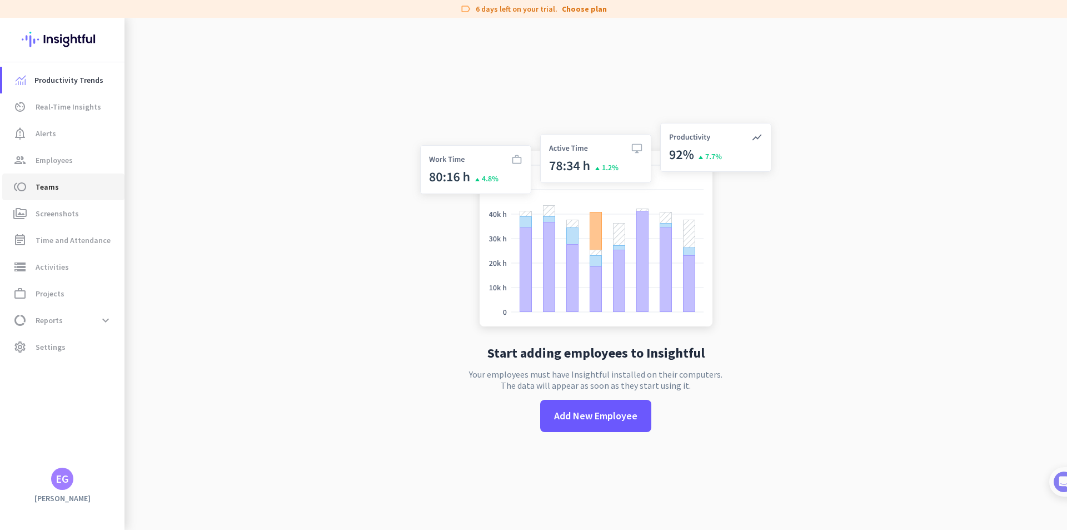
click at [39, 183] on span "Teams" at bounding box center [47, 186] width 23 height 13
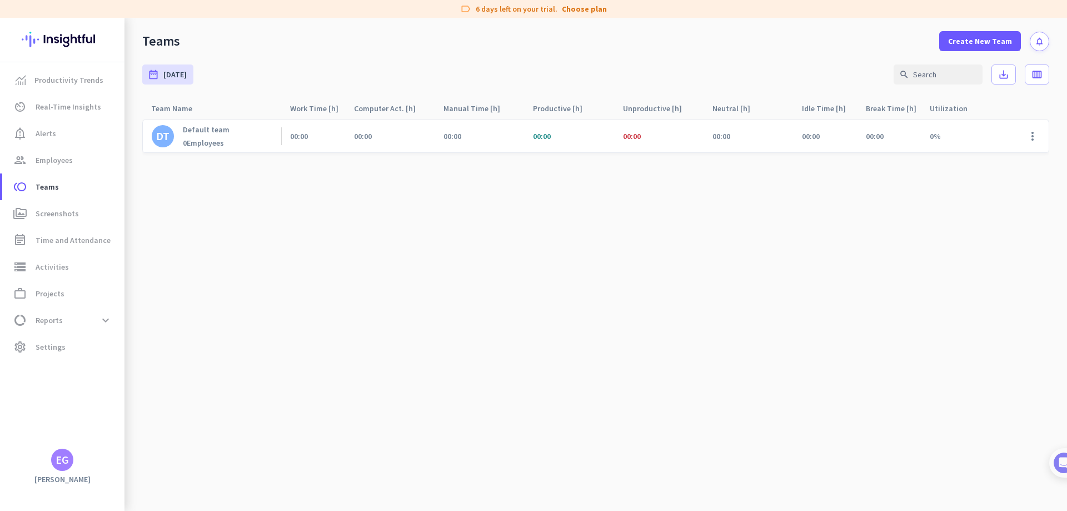
drag, startPoint x: 104, startPoint y: 1, endPoint x: 870, endPoint y: 1, distance: 765.6
click at [813, 29] on div "Teams Create New Team notifications" at bounding box center [596, 34] width 943 height 33
